Goal: Task Accomplishment & Management: Manage account settings

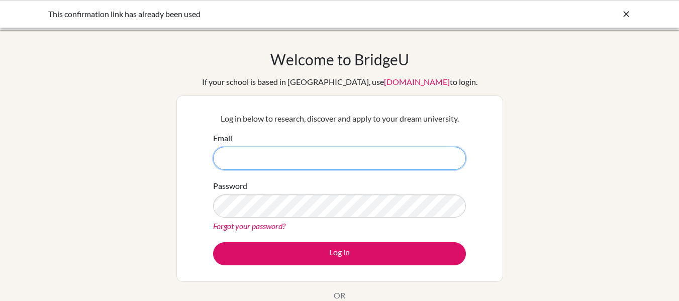
click at [422, 167] on input "Email" at bounding box center [339, 158] width 253 height 23
type input "[EMAIL_ADDRESS][DOMAIN_NAME]"
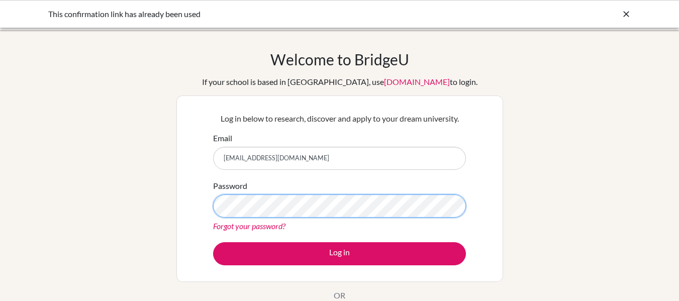
click at [213, 242] on button "Log in" at bounding box center [339, 253] width 253 height 23
